Goal: Task Accomplishment & Management: Manage account settings

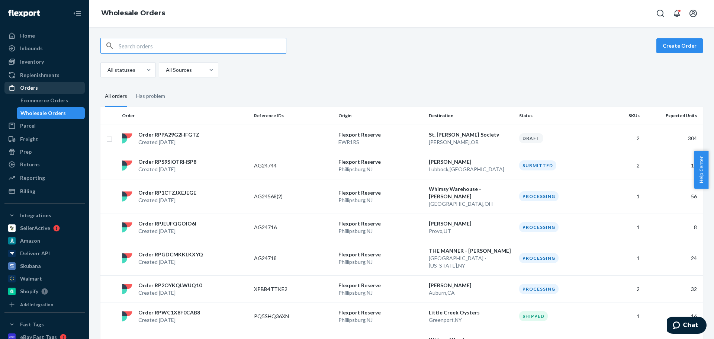
click at [31, 82] on link "Orders" at bounding box center [44, 88] width 80 height 12
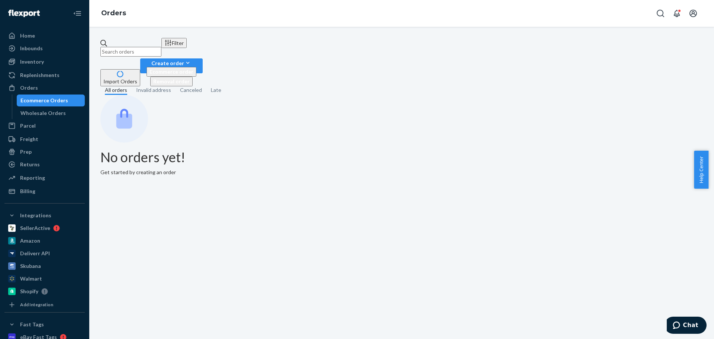
click at [157, 47] on input "text" at bounding box center [130, 52] width 61 height 10
paste input "AG24363"
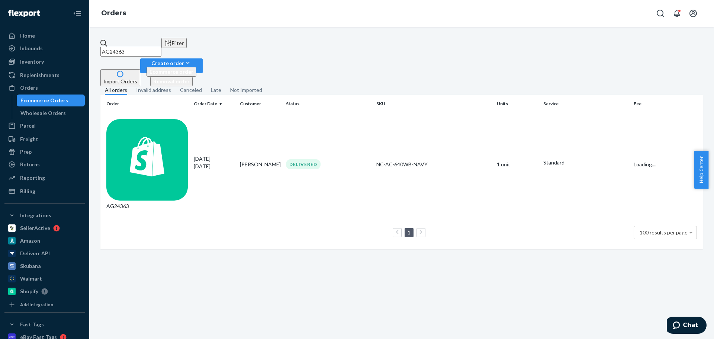
type input "AG24363"
click at [161, 125] on td "AG24363" at bounding box center [145, 164] width 90 height 103
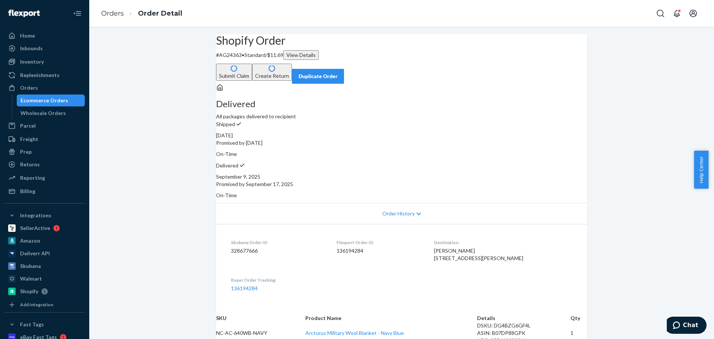
click at [292, 64] on button "Create Return" at bounding box center [272, 72] width 40 height 17
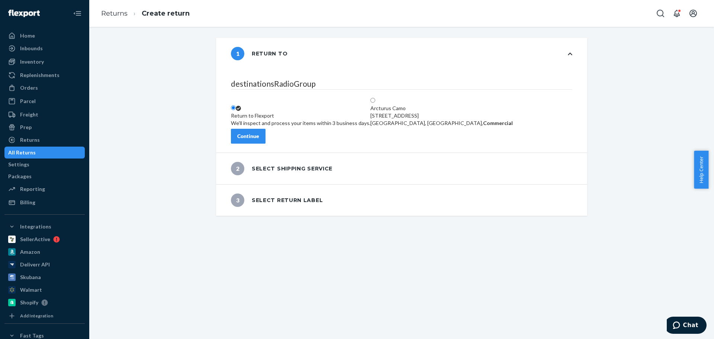
click at [259, 132] on div "Continue" at bounding box center [248, 135] width 22 height 7
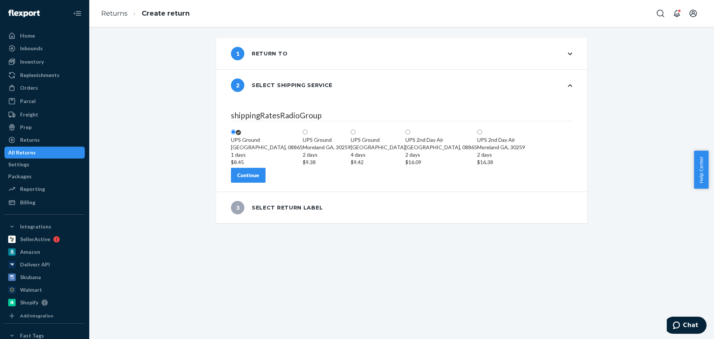
click at [347, 54] on div "1 Return to" at bounding box center [401, 53] width 371 height 31
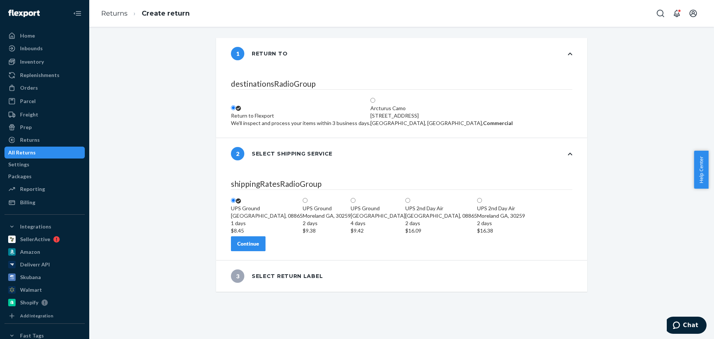
click at [449, 112] on div "[STREET_ADDRESS]" at bounding box center [441, 115] width 142 height 7
click at [375, 98] on input "Arcturus Camo [STREET_ADDRESS], Commercial" at bounding box center [372, 100] width 5 height 5
radio input "true"
click at [259, 247] on div "Continue" at bounding box center [248, 243] width 22 height 7
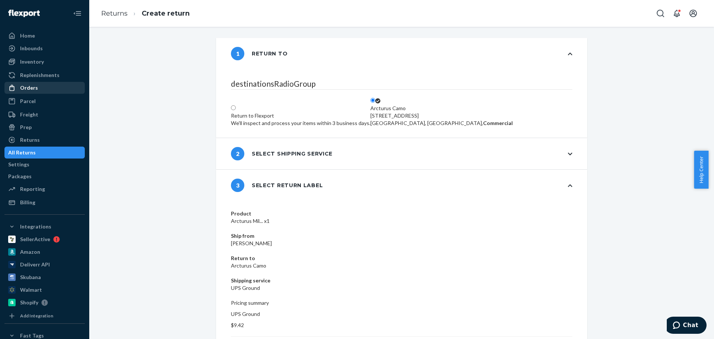
click at [48, 84] on div "Orders" at bounding box center [44, 88] width 79 height 10
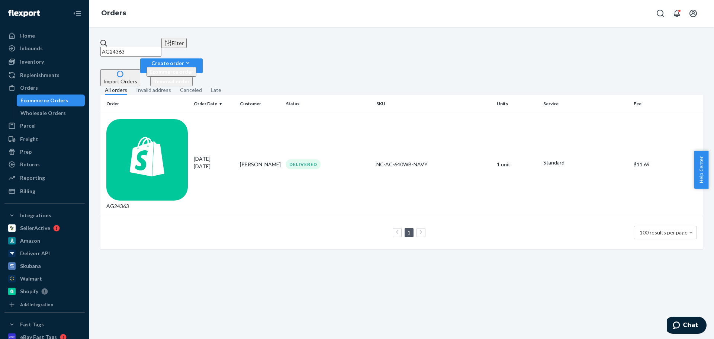
drag, startPoint x: 51, startPoint y: 110, endPoint x: 434, endPoint y: 118, distance: 383.2
click at [51, 111] on div "Wholesale Orders" at bounding box center [42, 112] width 45 height 7
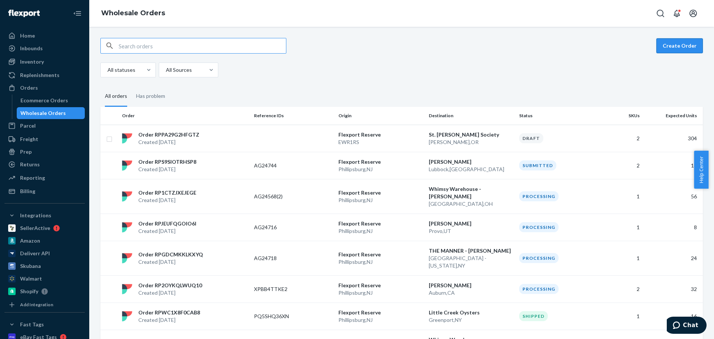
click at [673, 45] on button "Create Order" at bounding box center [680, 45] width 46 height 15
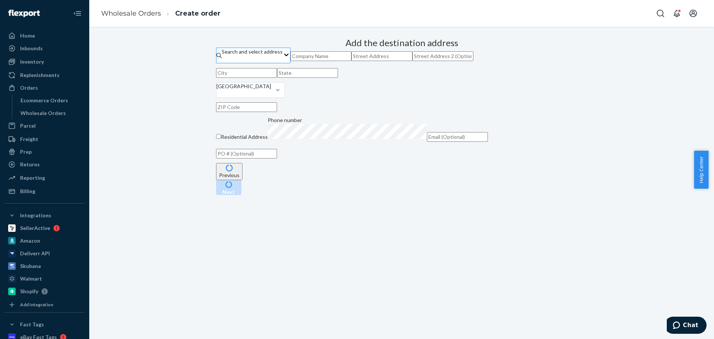
click at [283, 63] on div "Search and select address" at bounding box center [252, 55] width 61 height 15
click at [222, 63] on input "Search and select address" at bounding box center [222, 58] width 1 height 7
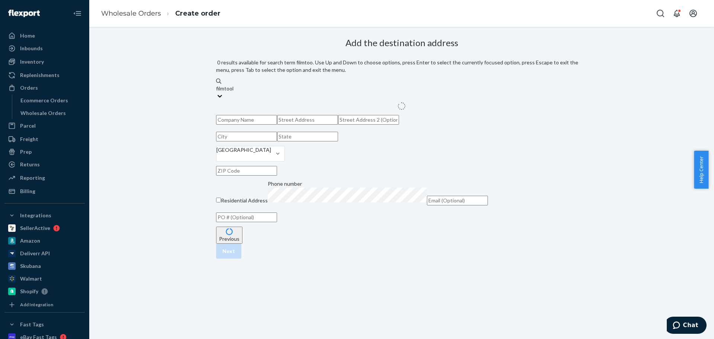
type input "filmtools"
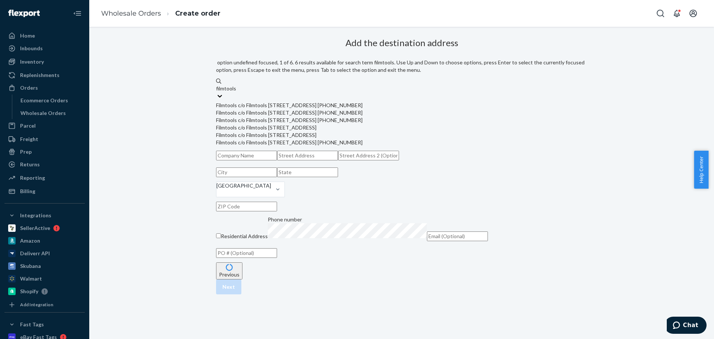
click at [366, 102] on div "Filmtools c/o Filmtools [STREET_ADDRESS] [PHONE_NUMBER]" at bounding box center [401, 105] width 371 height 7
click at [237, 92] on input "filmtools" at bounding box center [226, 88] width 21 height 7
type input "Filmtools"
type input "Burbank"
type input "CA"
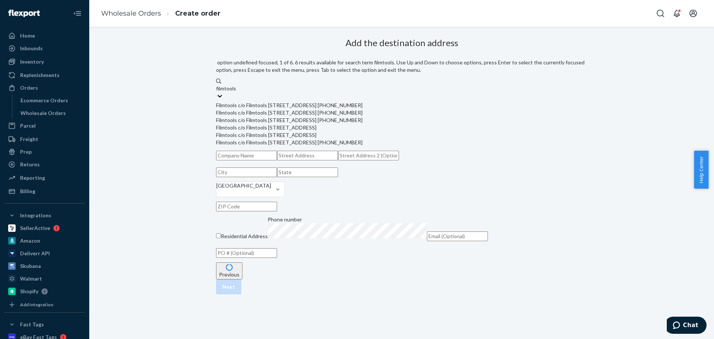
type input "91504"
type input "[STREET_ADDRESS]"
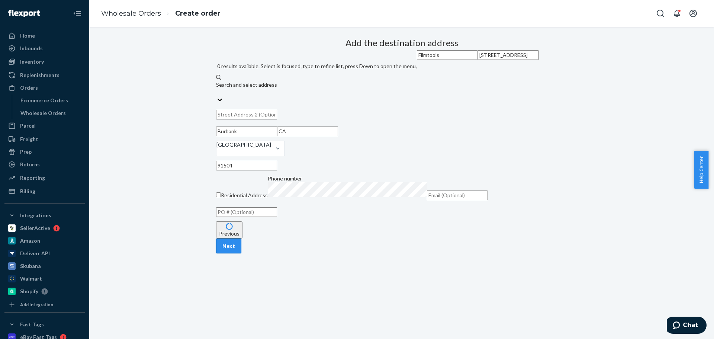
click at [241, 253] on button "Next" at bounding box center [228, 245] width 25 height 15
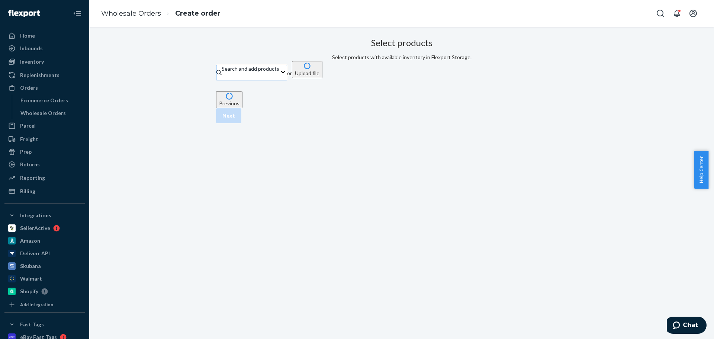
click at [279, 80] on div "Search and add products" at bounding box center [251, 72] width 58 height 15
click at [222, 80] on input "Search and add products" at bounding box center [222, 76] width 1 height 7
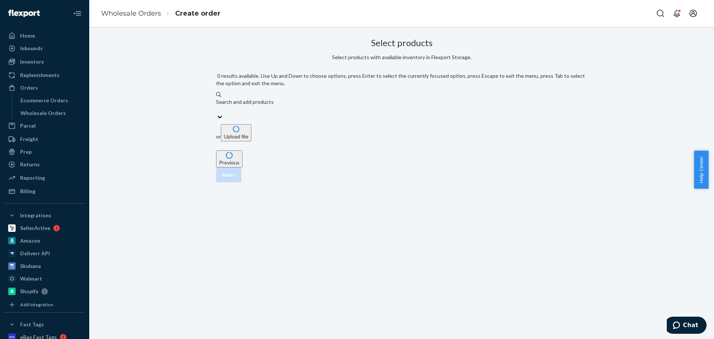
paste input "NC-AO- AWSB-BL- UPC"
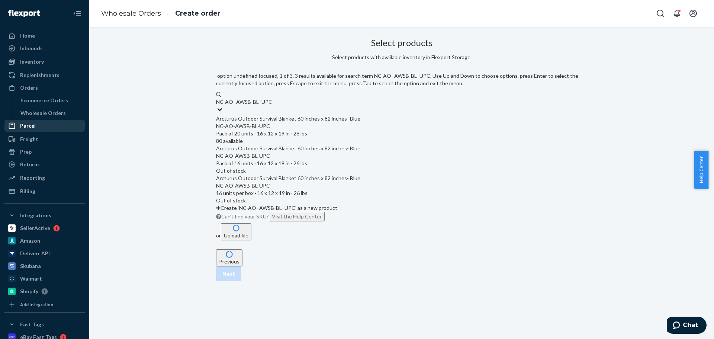
type input "NC-AO- AWSB-BL- UPC"
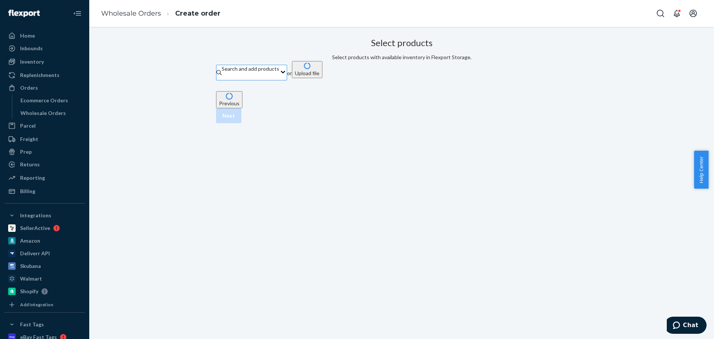
click at [279, 80] on div "Search and add products" at bounding box center [251, 72] width 58 height 15
click at [222, 80] on input "Search and add products" at bounding box center [222, 76] width 1 height 7
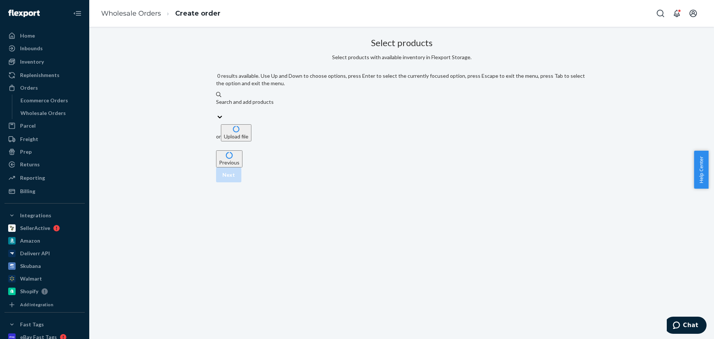
paste input "NC-AO- AWSB-GR- UPC"
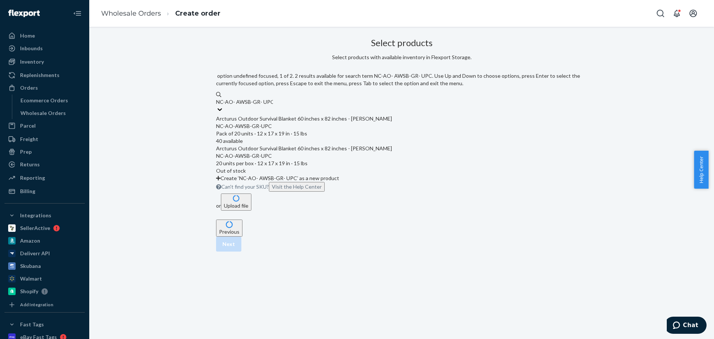
type input "NC-AO- AWSB-GR- UPC"
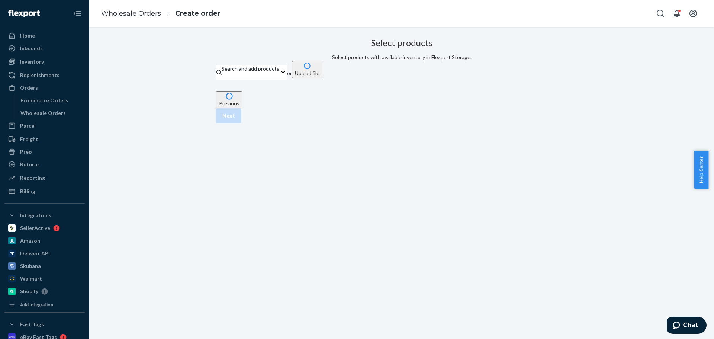
click at [532, 82] on div "Select products Select products with available inventory in Flexport Storage. S…" at bounding box center [401, 58] width 371 height 47
